Goal: Transaction & Acquisition: Book appointment/travel/reservation

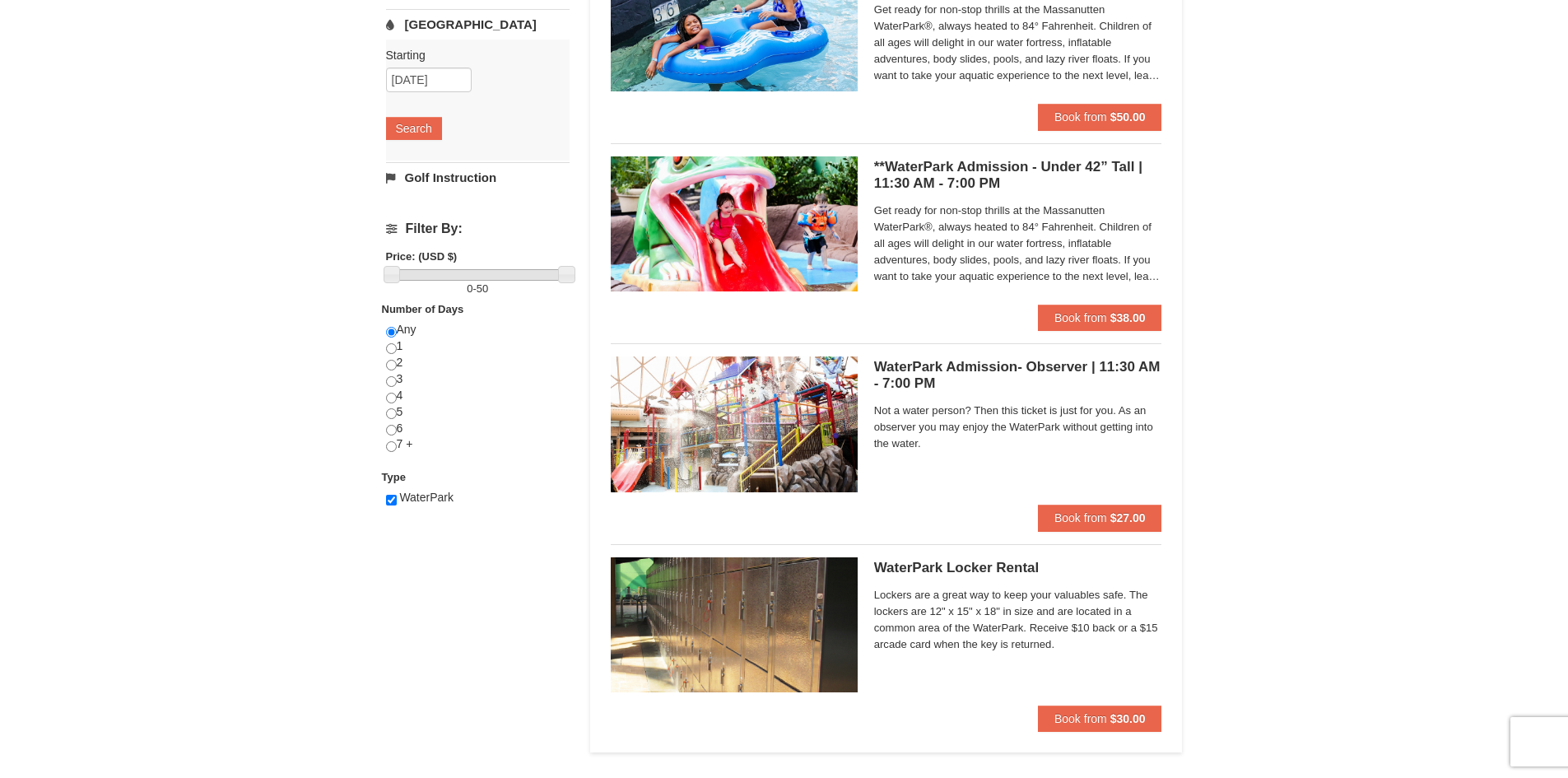
scroll to position [165, 0]
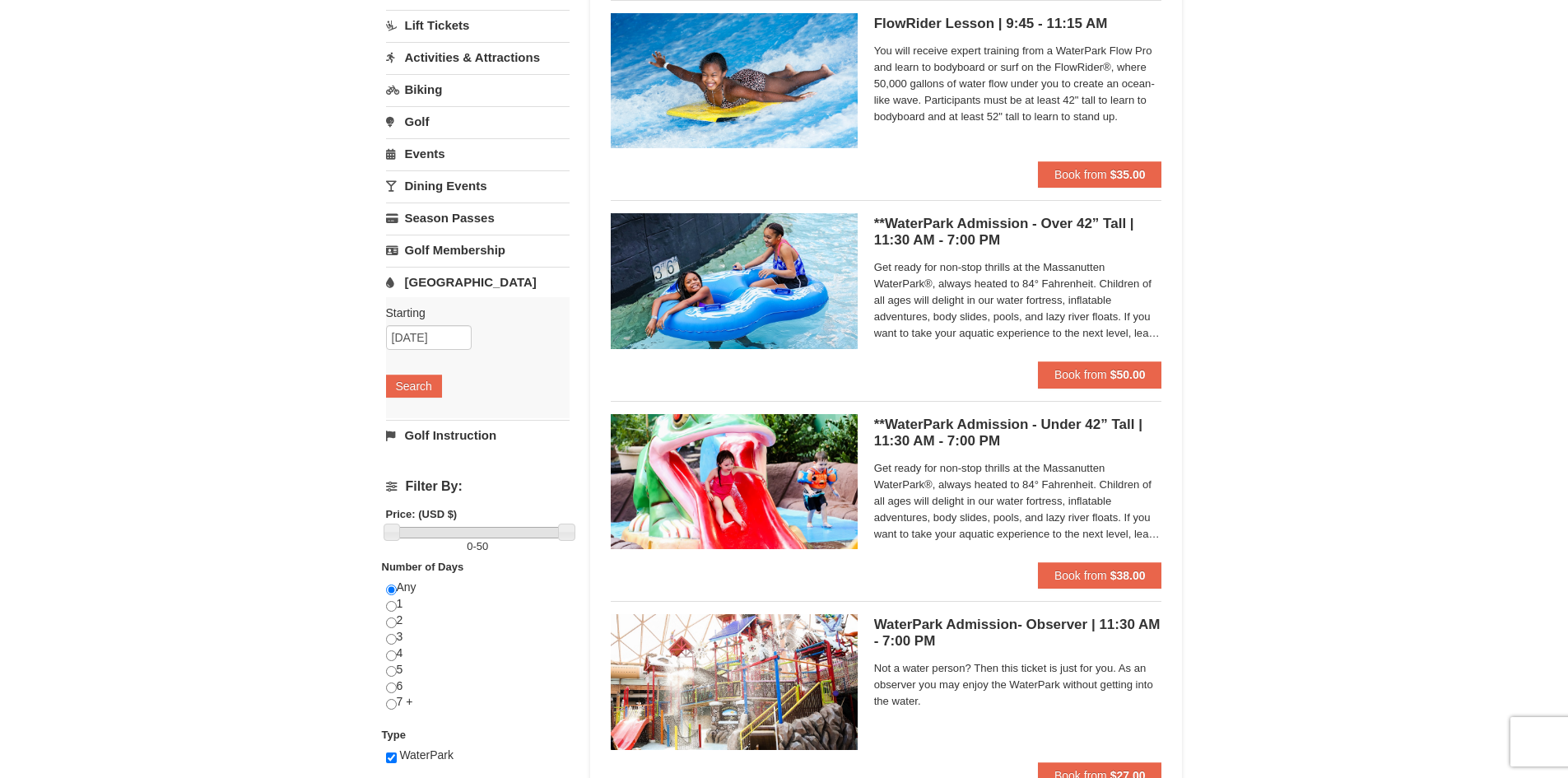
click at [448, 18] on link "Lift Tickets" at bounding box center [477, 25] width 183 height 30
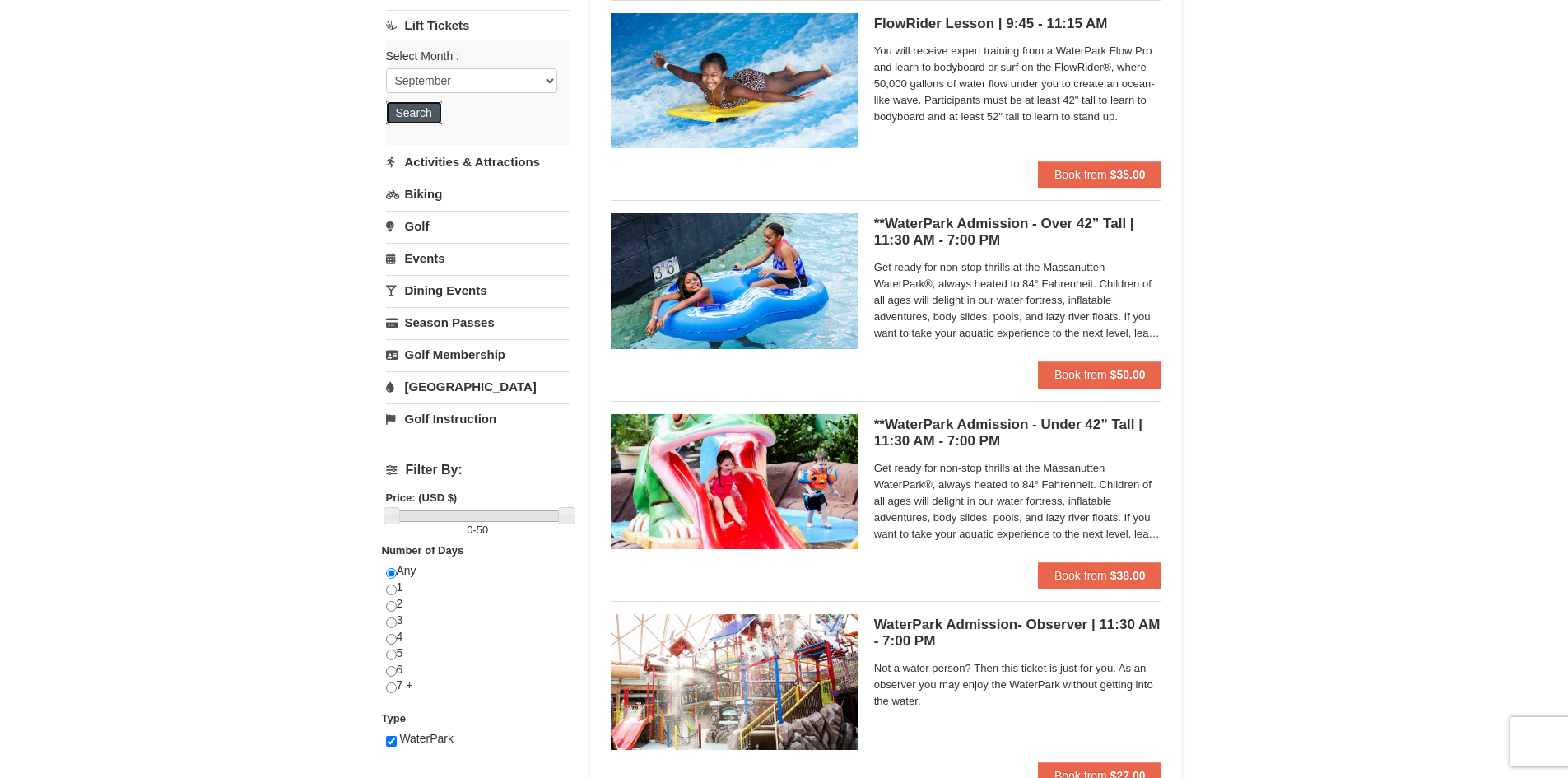
click at [427, 106] on button "Search" at bounding box center [414, 113] width 56 height 23
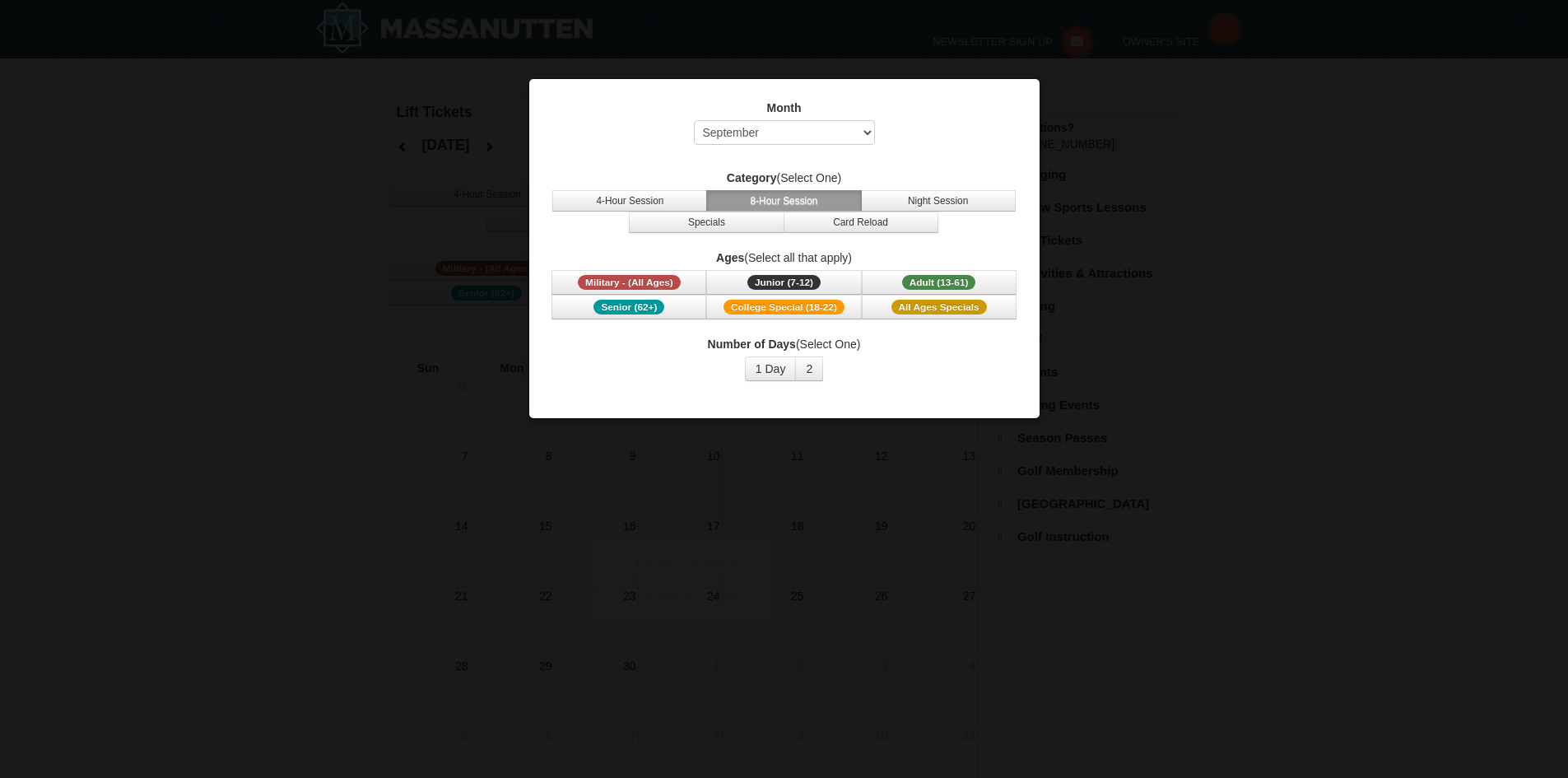
select select "9"
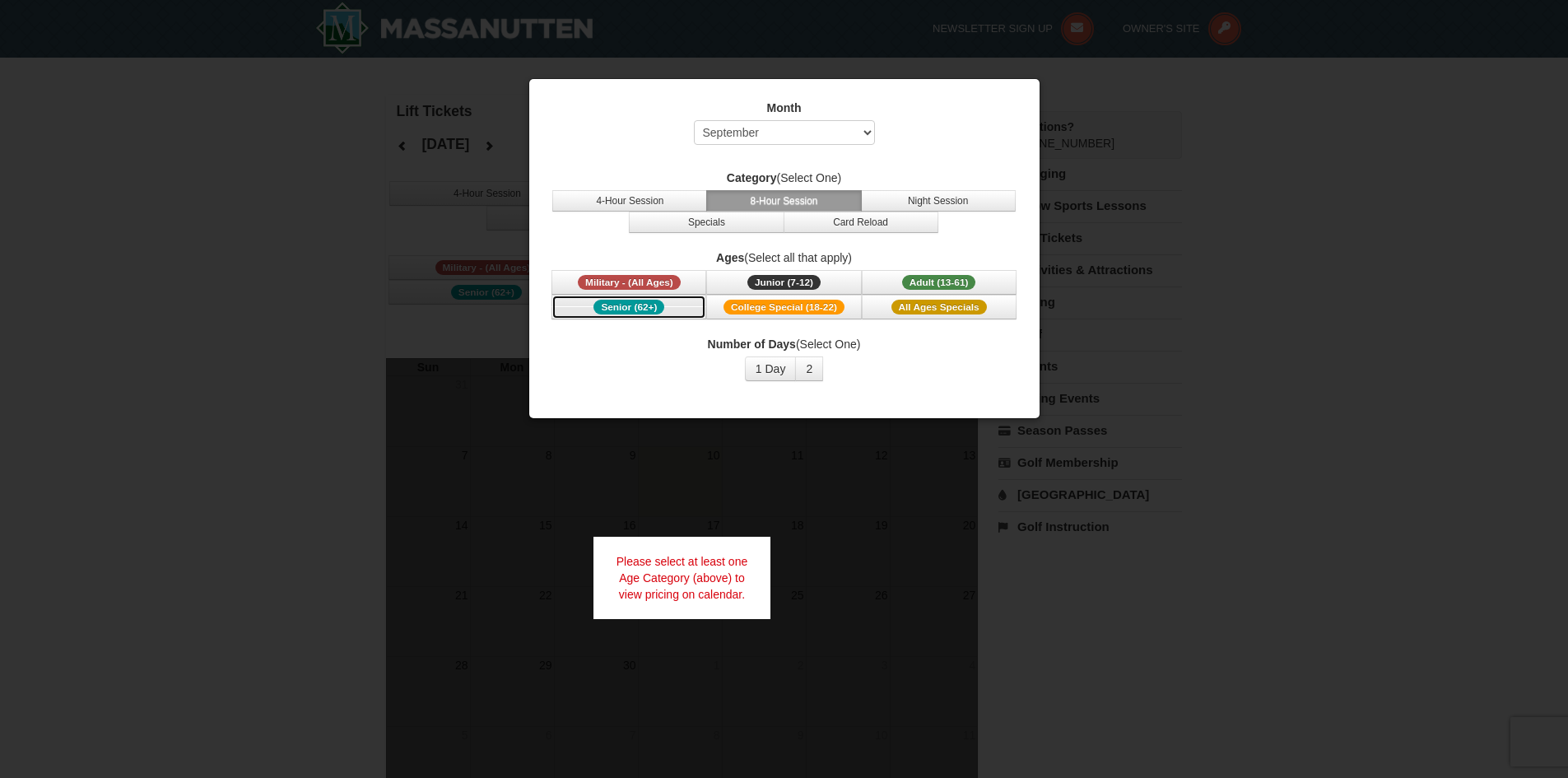
click at [636, 307] on span "Senior (62+)" at bounding box center [629, 307] width 71 height 15
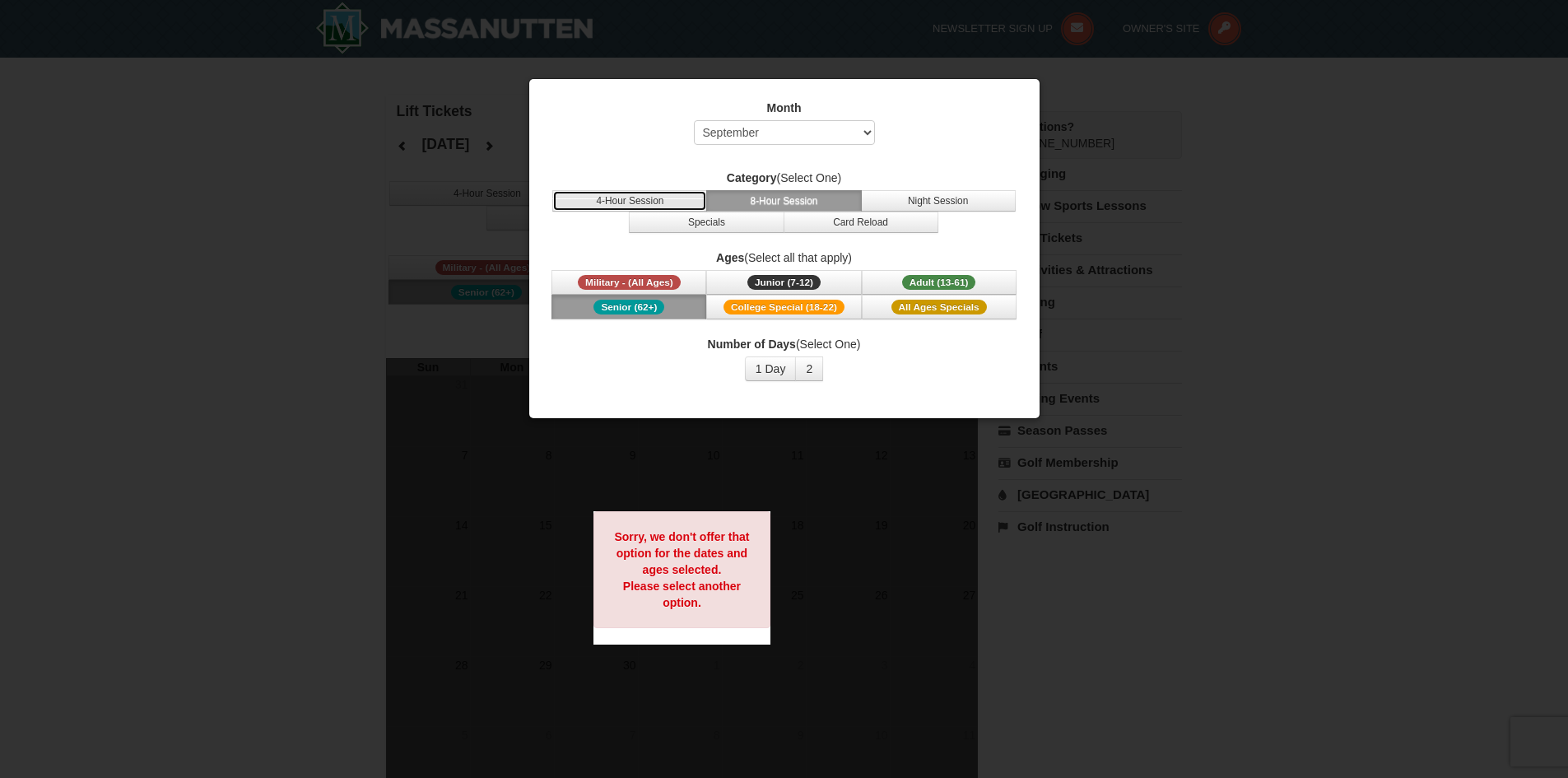
click at [625, 202] on button "4-Hour Session" at bounding box center [630, 201] width 155 height 22
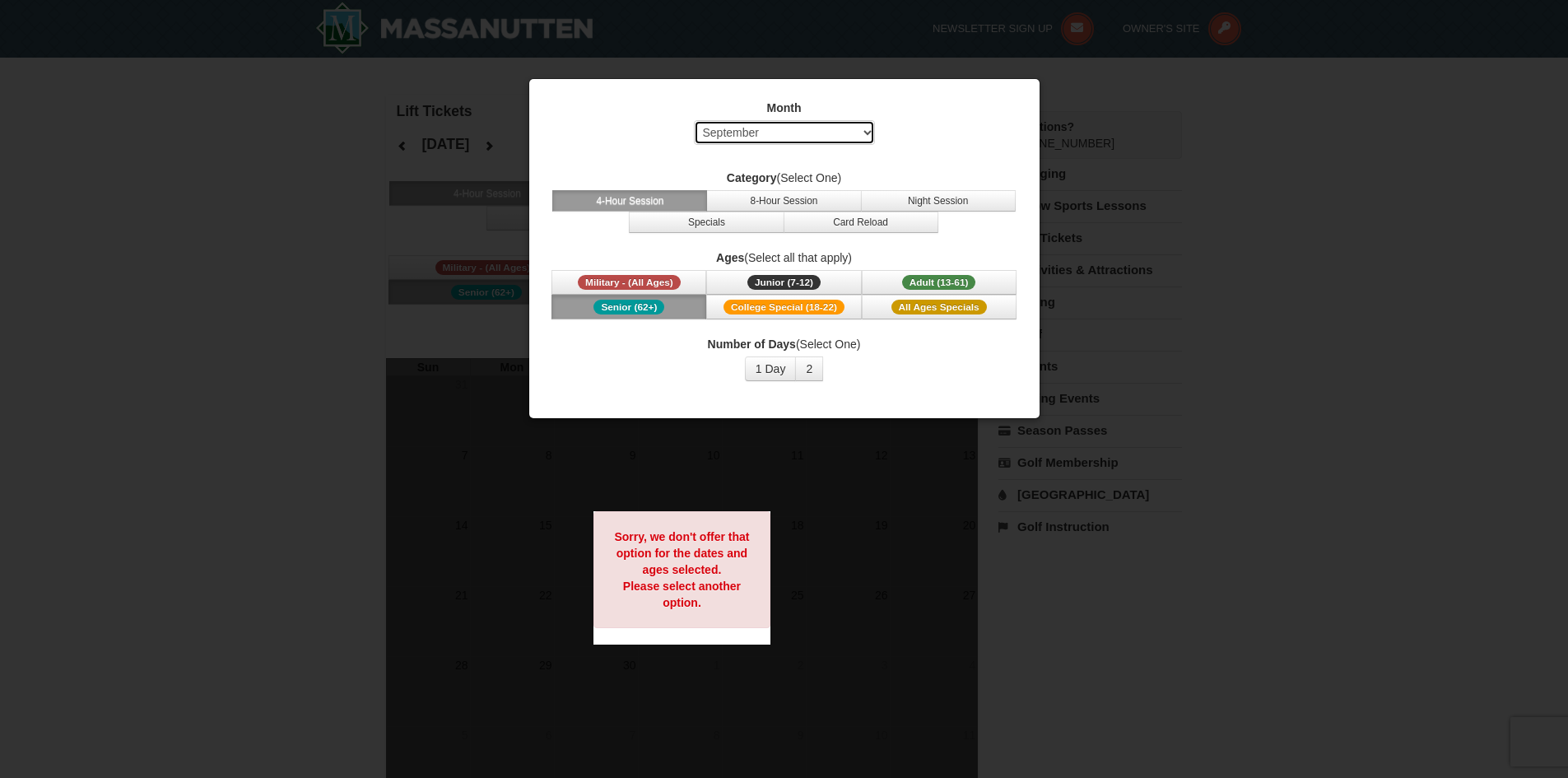
click at [869, 128] on select "Select September October November December January February March April May Jun…" at bounding box center [784, 133] width 181 height 25
click at [232, 242] on div at bounding box center [784, 389] width 1568 height 778
click at [1217, 585] on div at bounding box center [784, 389] width 1568 height 778
click at [272, 248] on div at bounding box center [784, 389] width 1568 height 778
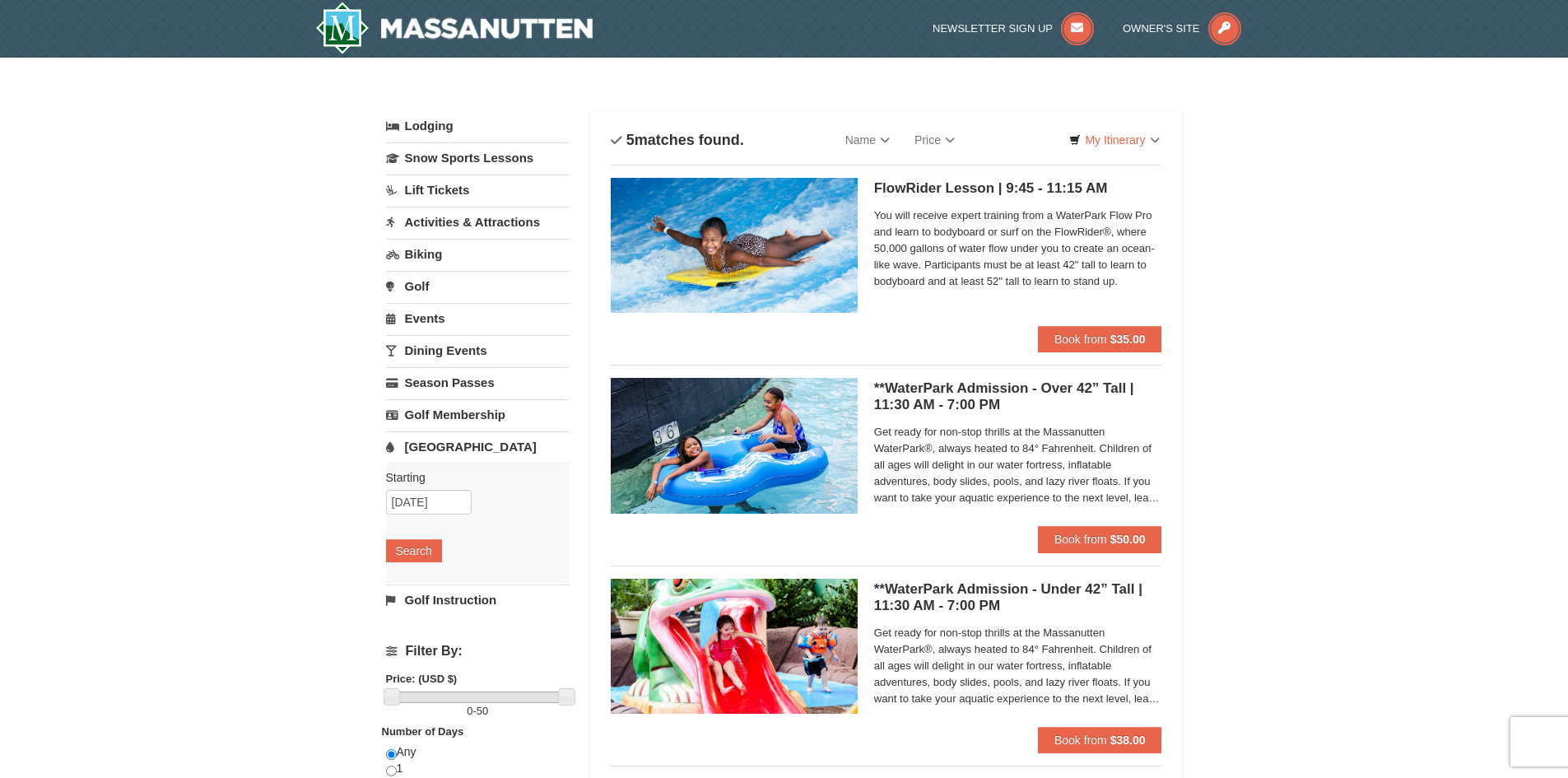
click at [462, 194] on link "Lift Tickets" at bounding box center [477, 189] width 183 height 30
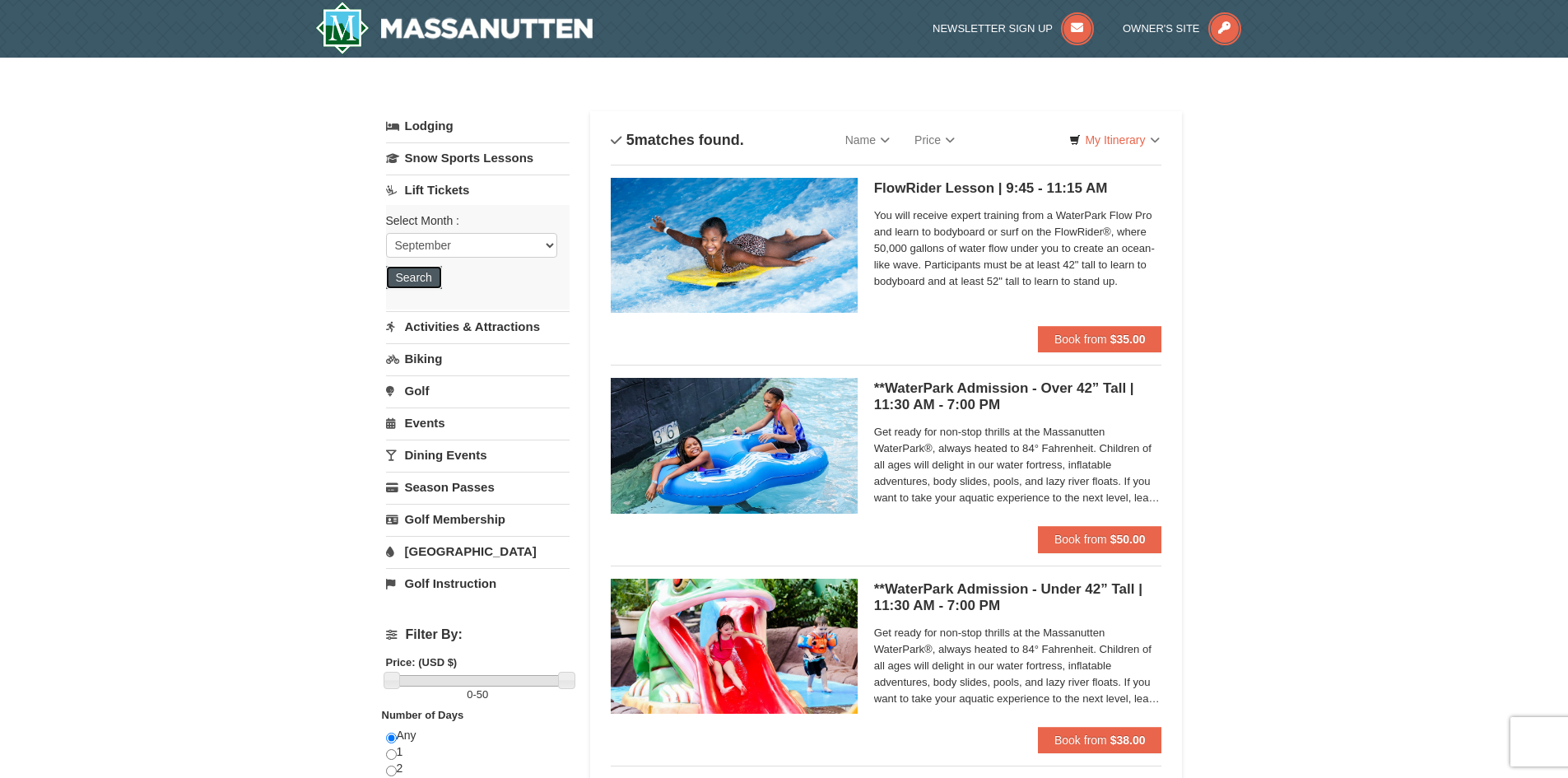
click at [422, 276] on button "Search" at bounding box center [414, 278] width 56 height 23
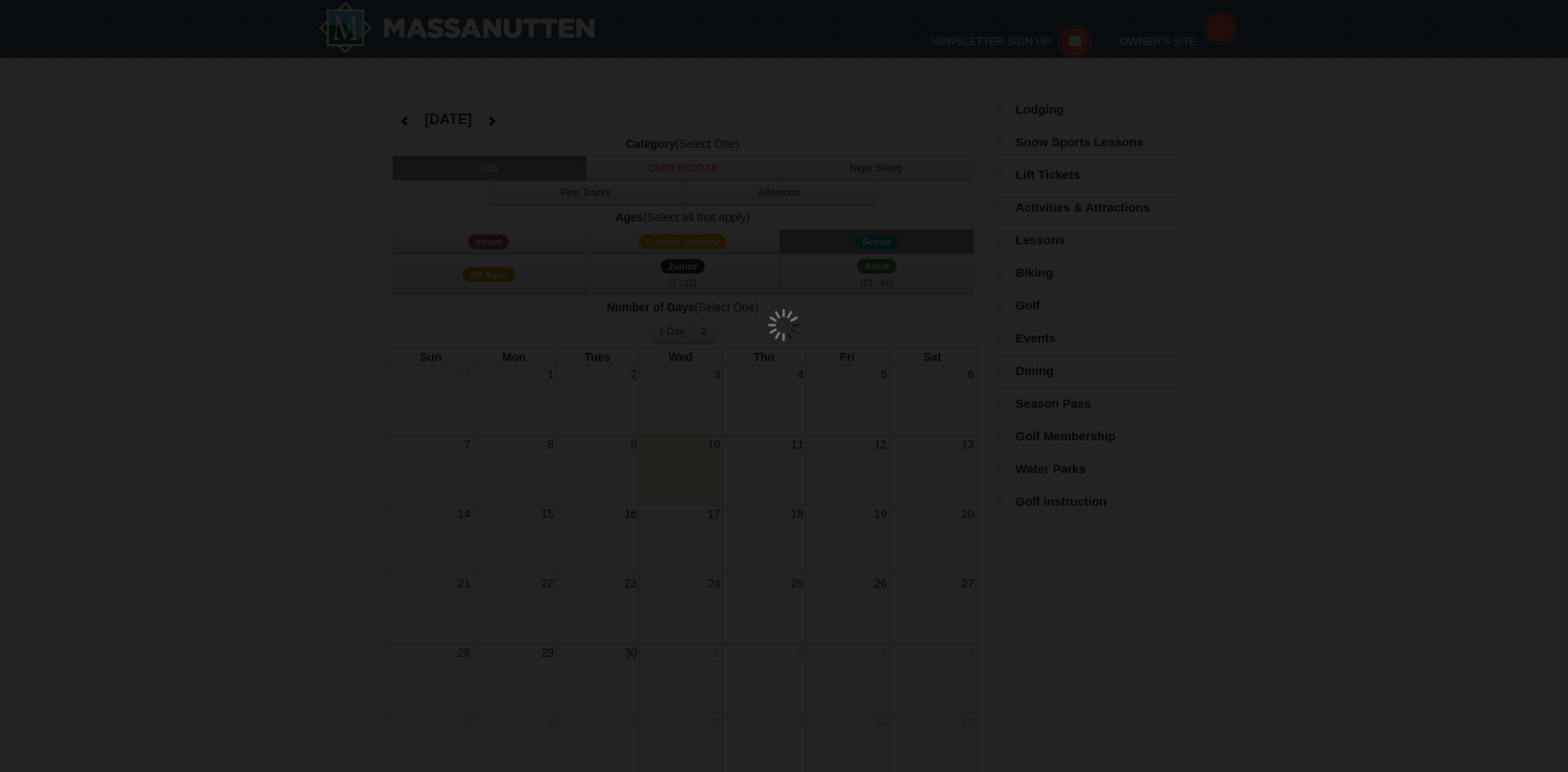
select select "9"
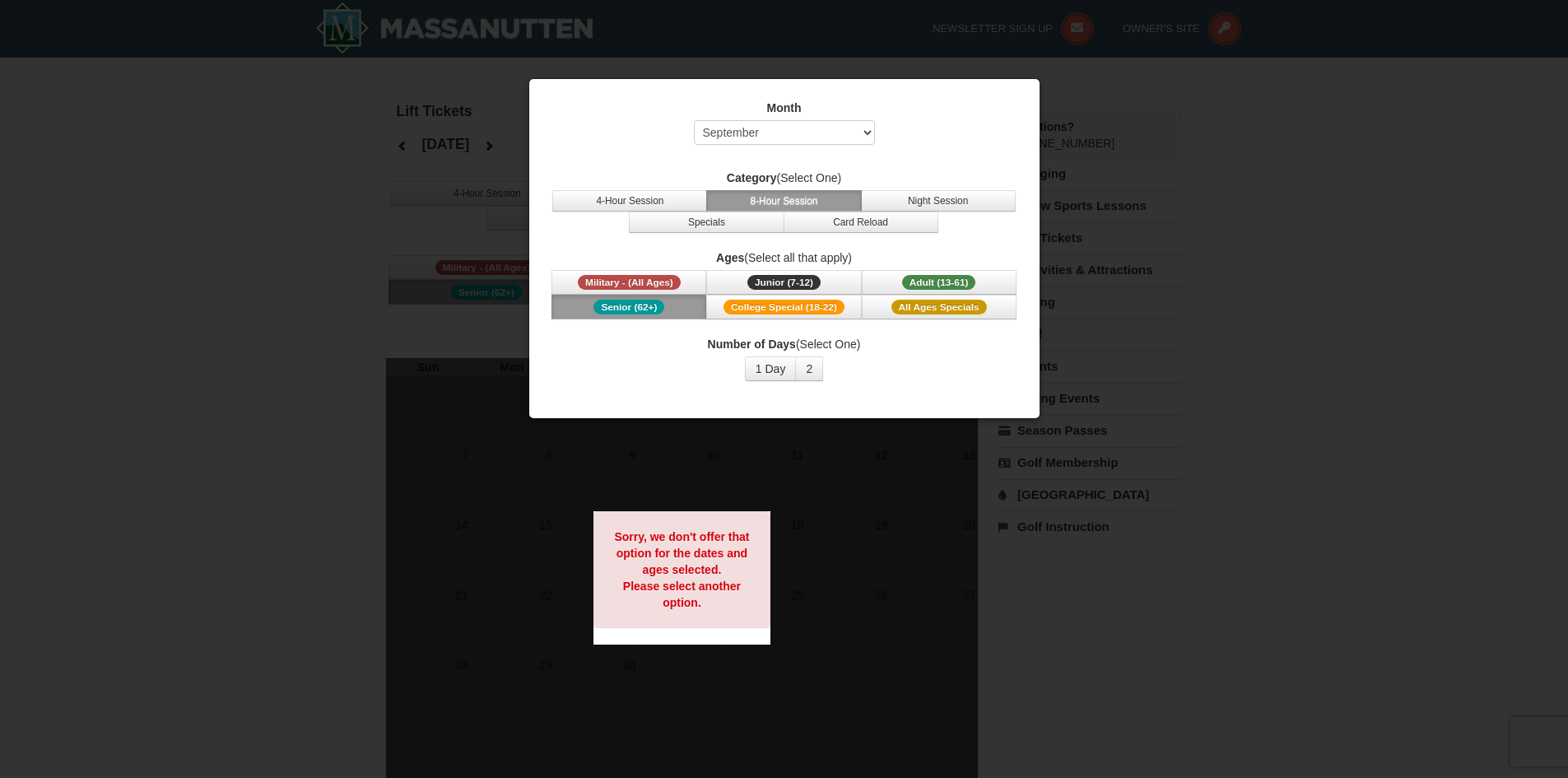
click at [601, 306] on span "Senior (62+)" at bounding box center [629, 307] width 71 height 15
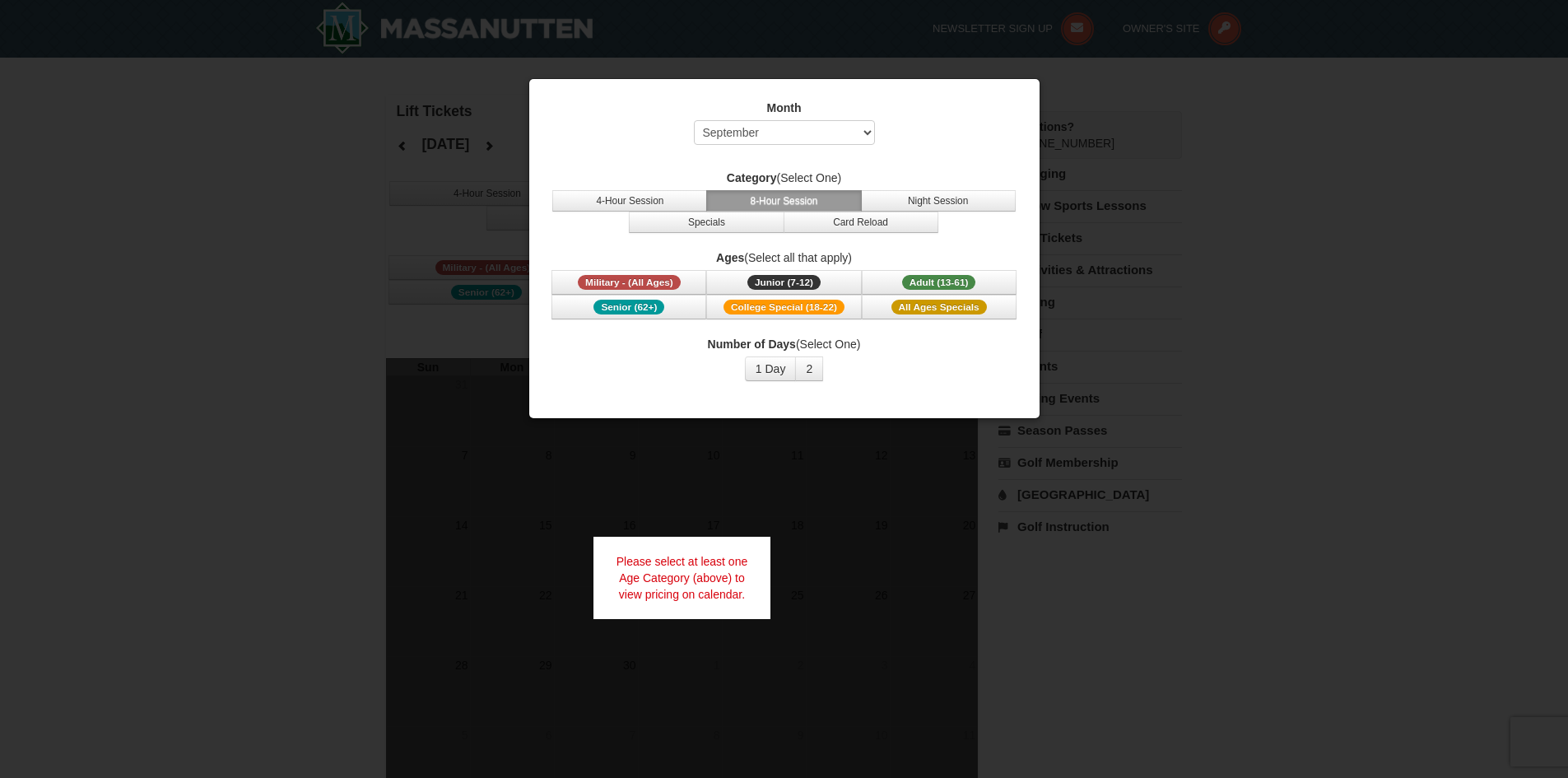
click at [1335, 320] on div at bounding box center [784, 389] width 1568 height 778
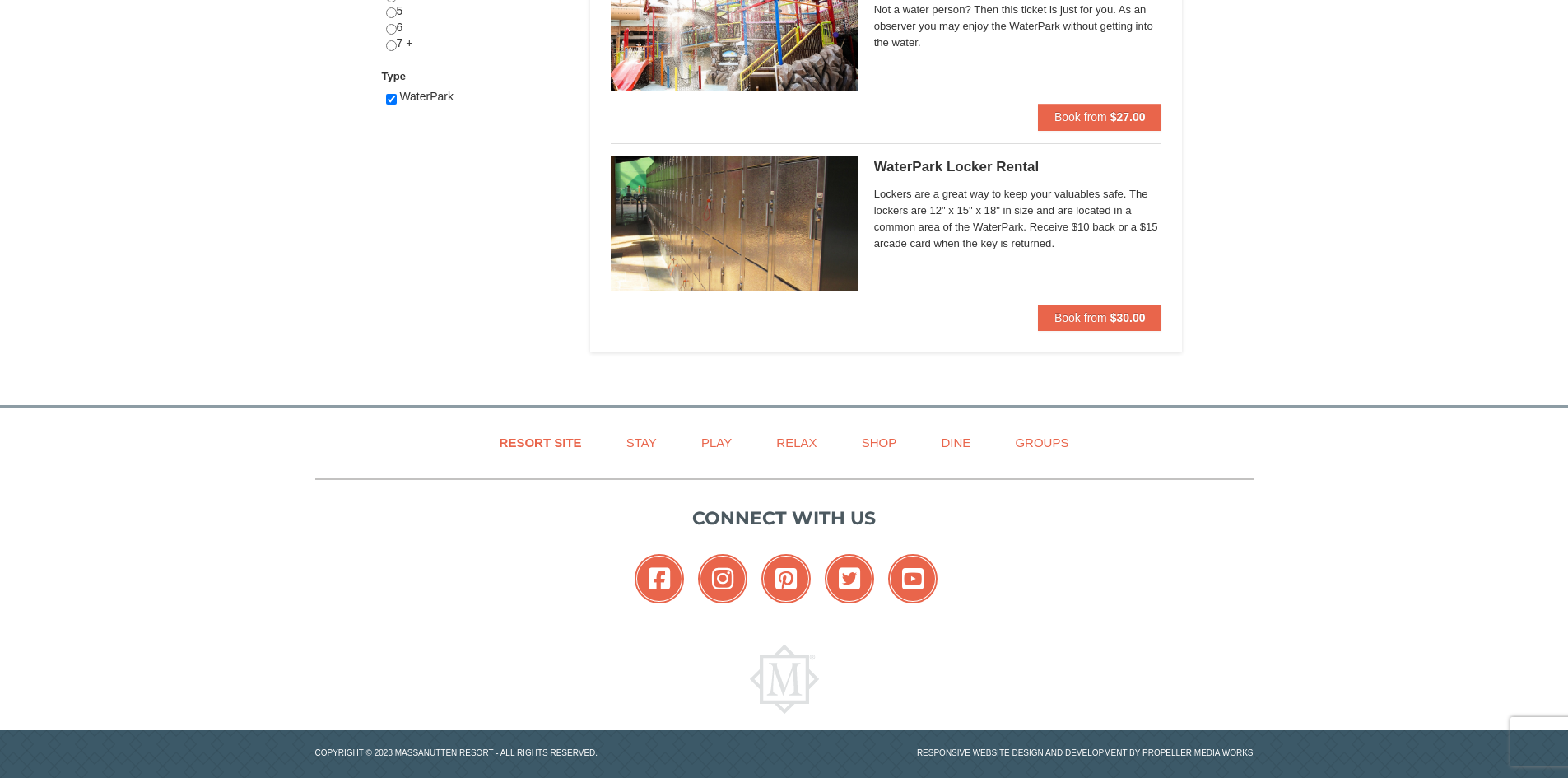
scroll to position [741, 0]
